Goal: Task Accomplishment & Management: Manage account settings

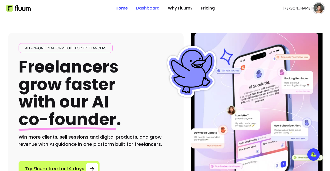
click at [145, 6] on link "Dashboard" at bounding box center [147, 8] width 23 height 6
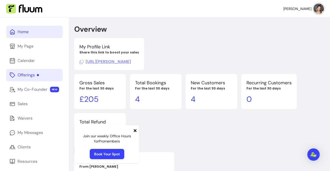
click at [47, 73] on link "Offerings" at bounding box center [34, 75] width 56 height 12
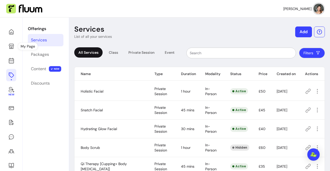
click at [6, 59] on div "New" at bounding box center [11, 169] width 23 height 302
click at [12, 62] on icon at bounding box center [11, 61] width 6 height 6
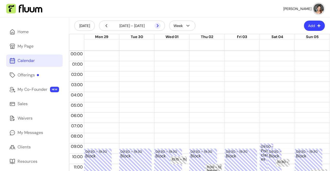
click at [159, 23] on icon at bounding box center [157, 26] width 6 height 6
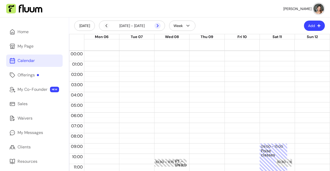
click at [159, 24] on icon at bounding box center [157, 26] width 6 height 6
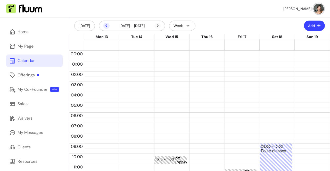
click at [105, 26] on icon at bounding box center [106, 26] width 6 height 6
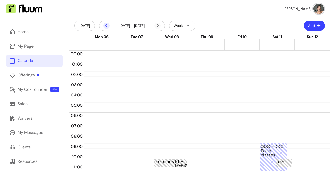
click at [105, 26] on icon at bounding box center [106, 26] width 6 height 6
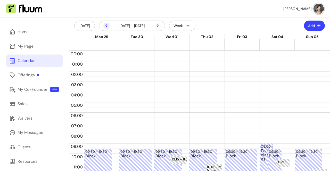
click at [105, 25] on icon at bounding box center [106, 26] width 6 height 6
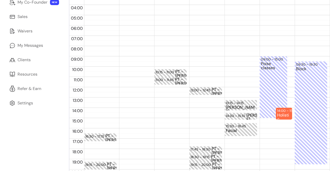
scroll to position [88, 0]
click at [283, 111] on div "14:00 – 15:10" at bounding box center [287, 110] width 21 height 5
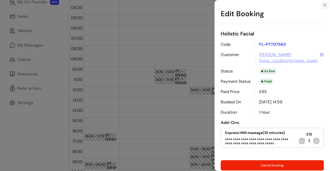
click at [325, 4] on icon "Close" at bounding box center [324, 5] width 4 height 4
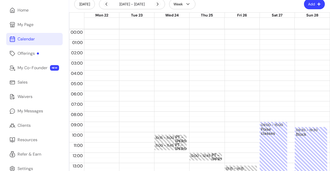
scroll to position [0, 0]
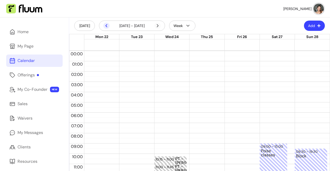
click at [106, 27] on icon at bounding box center [106, 26] width 6 height 6
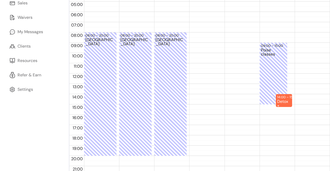
scroll to position [101, 0]
click at [282, 104] on div "Detox + Sculpt Massage" at bounding box center [284, 102] width 14 height 7
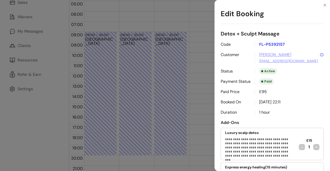
click at [197, 97] on div "**********" at bounding box center [165, 85] width 330 height 171
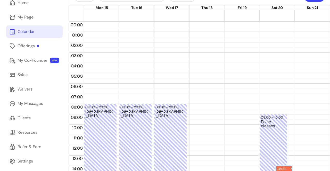
scroll to position [0, 0]
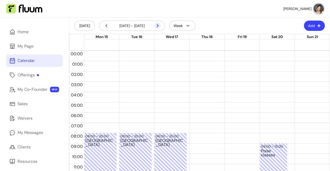
click at [156, 26] on icon at bounding box center [157, 26] width 6 height 6
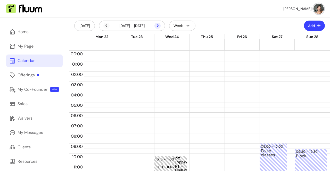
click at [156, 26] on icon at bounding box center [157, 26] width 6 height 6
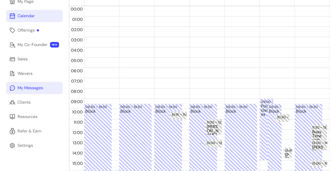
scroll to position [18, 0]
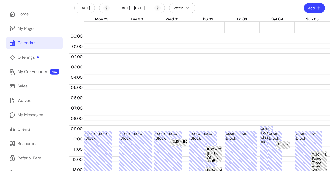
click at [32, 92] on div "Home My Page Calendar Offerings My Co-Founder NEW Sales Waivers My Messages Cli…" at bounding box center [34, 140] width 69 height 281
click at [31, 88] on link "Sales" at bounding box center [34, 86] width 56 height 12
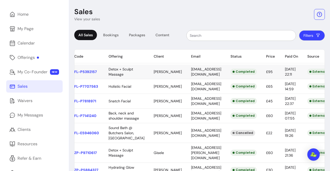
scroll to position [0, 29]
